Goal: Information Seeking & Learning: Learn about a topic

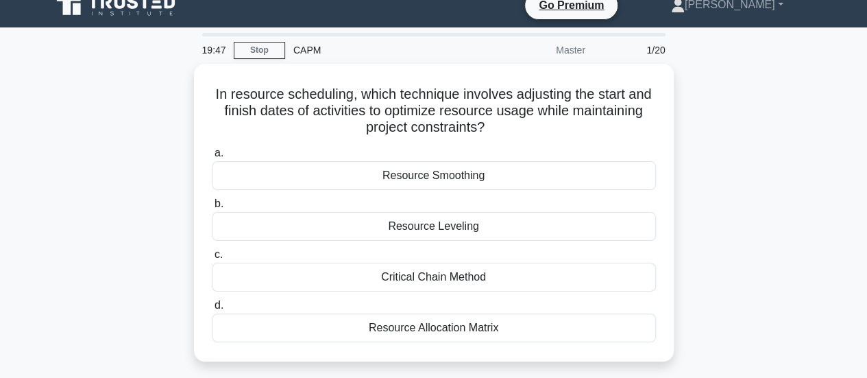
scroll to position [18, 0]
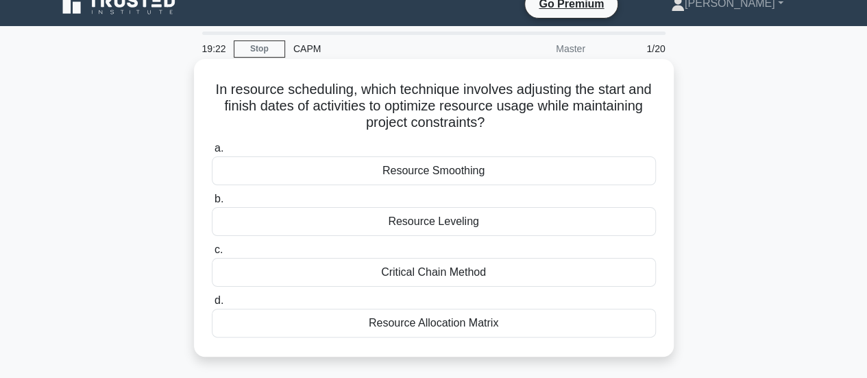
click at [465, 226] on div "Resource Leveling" at bounding box center [434, 221] width 444 height 29
click at [212, 204] on input "b. Resource Leveling" at bounding box center [212, 199] width 0 height 9
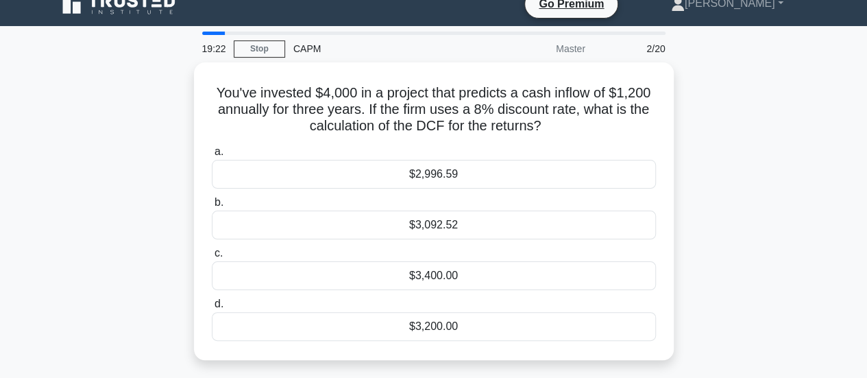
scroll to position [0, 0]
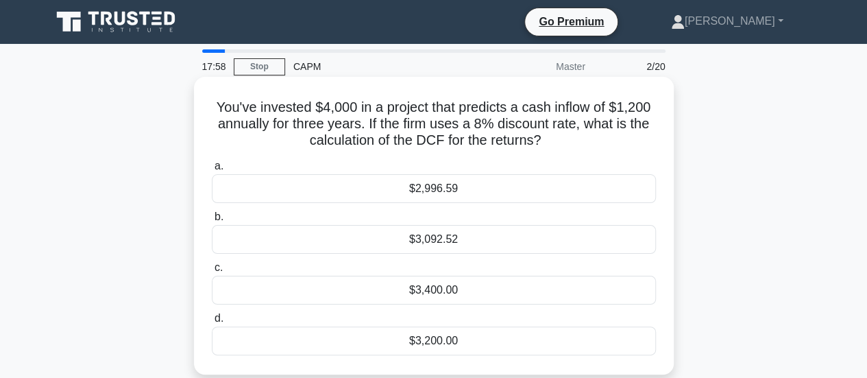
click at [456, 334] on div "$3,200.00" at bounding box center [434, 340] width 444 height 29
click at [212, 323] on input "d. $3,200.00" at bounding box center [212, 318] width 0 height 9
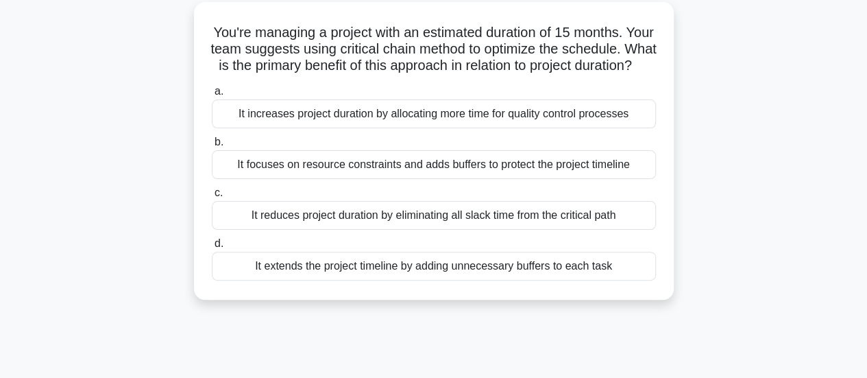
scroll to position [80, 0]
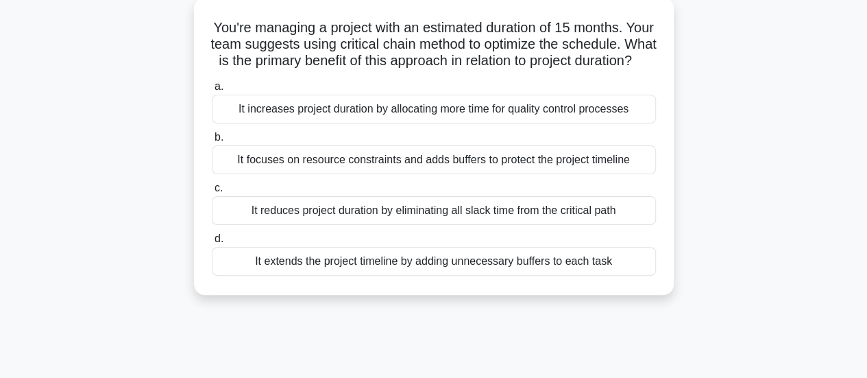
click at [584, 225] on div "It reduces project duration by eliminating all slack time from the critical path" at bounding box center [434, 210] width 444 height 29
click at [212, 193] on input "c. It reduces project duration by eliminating all slack time from the critical …" at bounding box center [212, 188] width 0 height 9
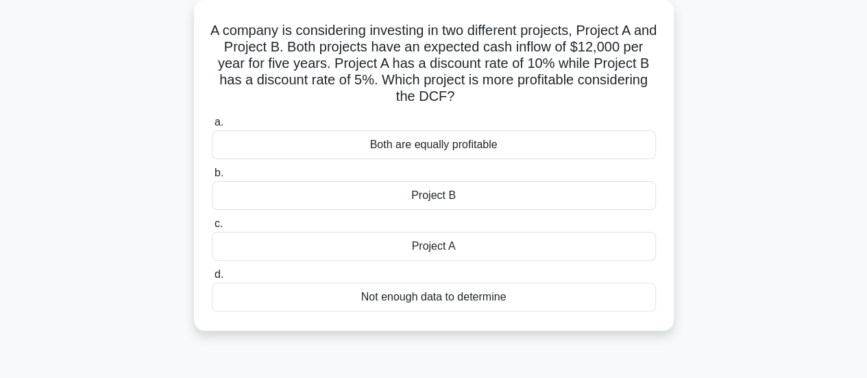
scroll to position [71, 0]
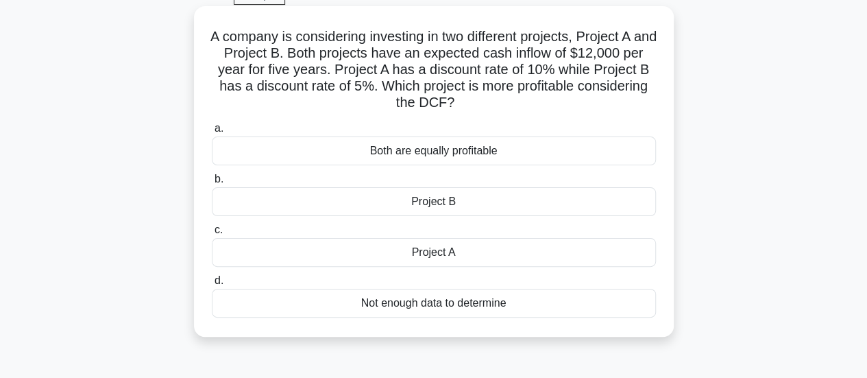
click at [467, 309] on div "Not enough data to determine" at bounding box center [434, 303] width 444 height 29
click at [212, 285] on input "d. Not enough data to determine" at bounding box center [212, 280] width 0 height 9
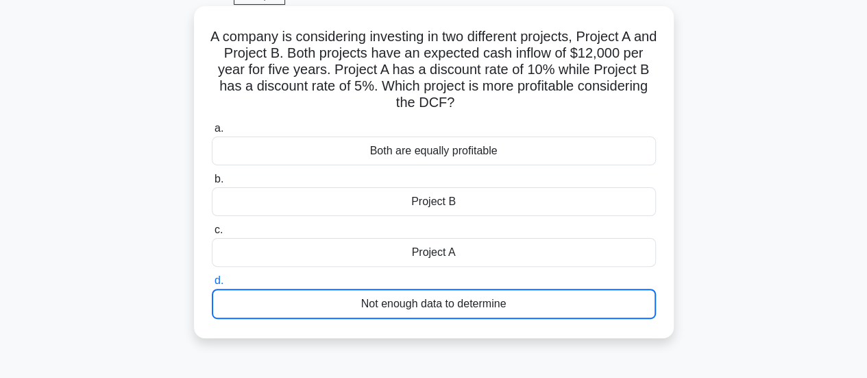
click at [467, 309] on div "15:43 Stop CAPM Master 4/20 A company is considering investing in two different…" at bounding box center [433, 322] width 781 height 686
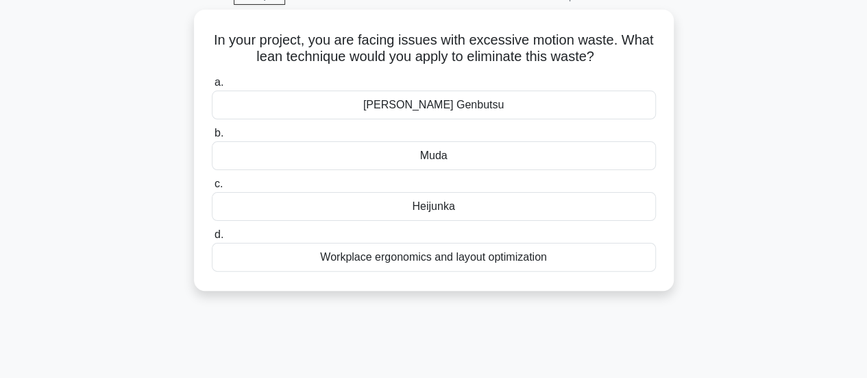
scroll to position [0, 0]
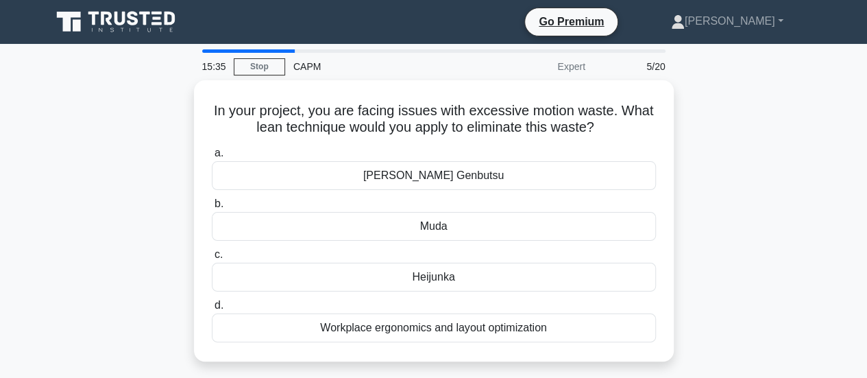
click at [766, 245] on div "In your project, you are facing issues with excessive motion waste. What lean t…" at bounding box center [433, 229] width 781 height 298
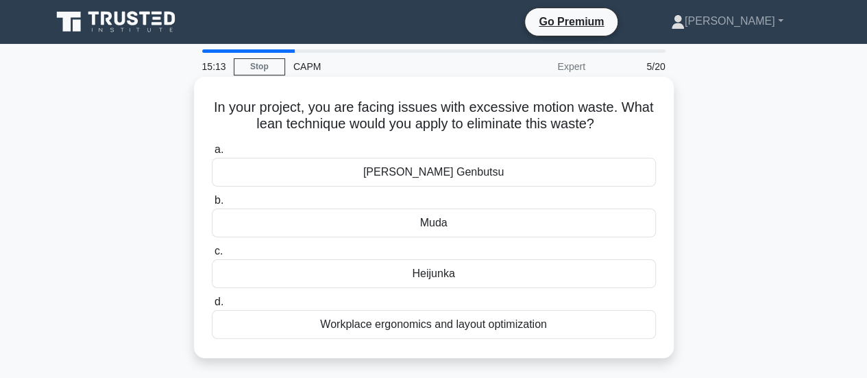
click at [559, 320] on div "Workplace ergonomics and layout optimization" at bounding box center [434, 324] width 444 height 29
click at [212, 306] on input "d. Workplace ergonomics and layout optimization" at bounding box center [212, 302] width 0 height 9
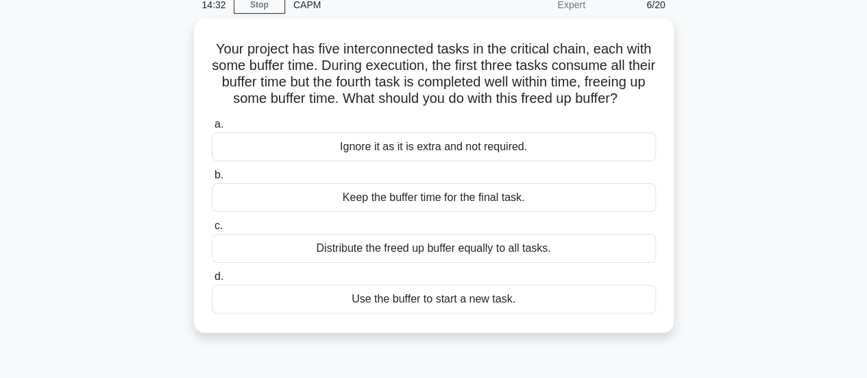
scroll to position [63, 0]
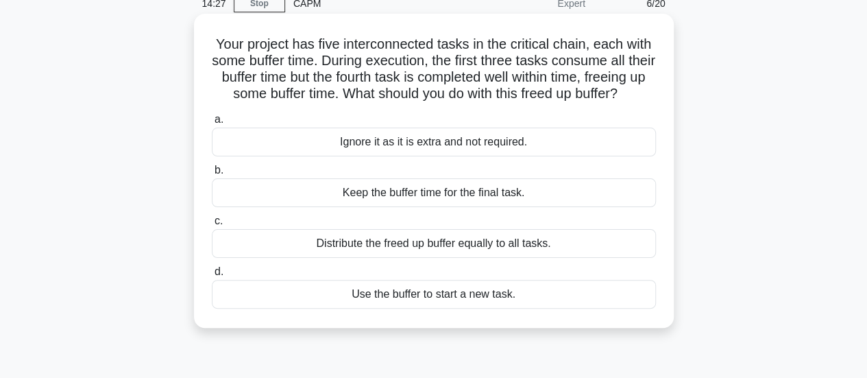
click at [527, 258] on div "Distribute the freed up buffer equally to all tasks." at bounding box center [434, 243] width 444 height 29
click at [212, 226] on input "c. Distribute the freed up buffer equally to all tasks." at bounding box center [212, 221] width 0 height 9
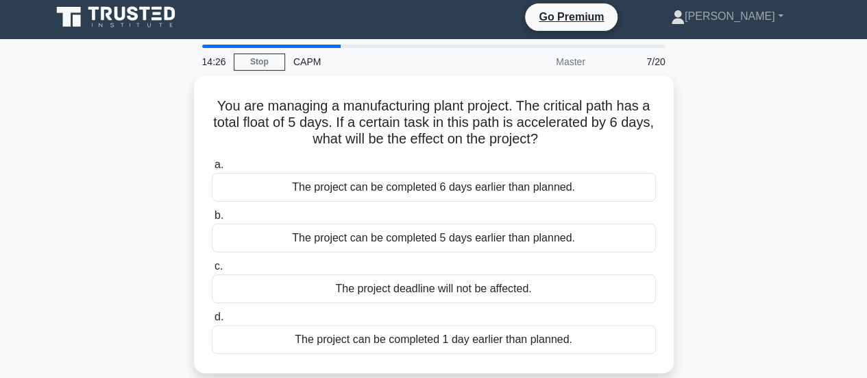
scroll to position [0, 0]
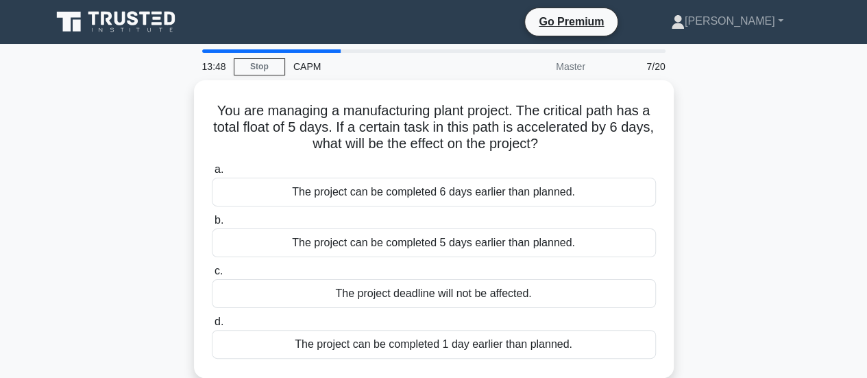
drag, startPoint x: 520, startPoint y: 242, endPoint x: 877, endPoint y: 251, distance: 357.3
click at [866, 251] on html "Go Premium [PERSON_NAME]" at bounding box center [433, 370] width 867 height 740
click at [779, 250] on div "You are managing a manufacturing plant project. The critical path has a total f…" at bounding box center [433, 237] width 781 height 314
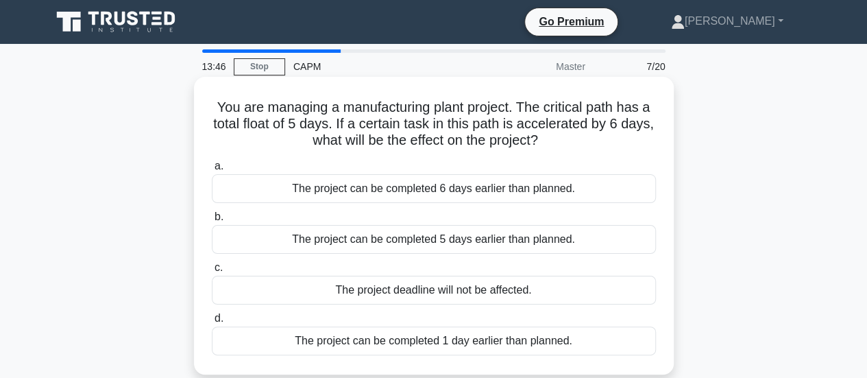
click at [613, 246] on div "The project can be completed 5 days earlier than planned." at bounding box center [434, 239] width 444 height 29
click at [212, 221] on input "b. The project can be completed 5 days earlier than planned." at bounding box center [212, 217] width 0 height 9
